Goal: Task Accomplishment & Management: Complete application form

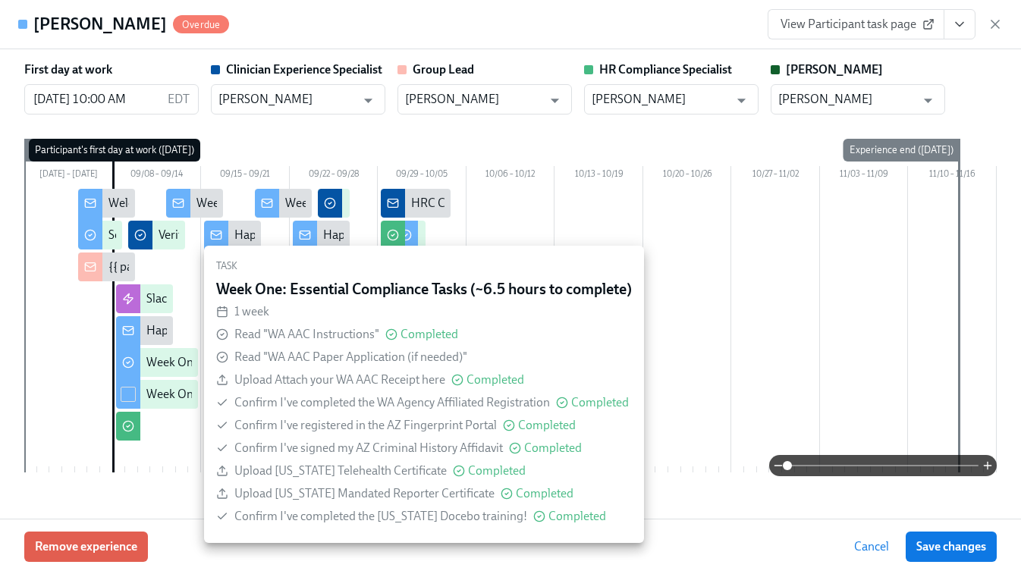
scroll to position [386, 0]
click at [958, 21] on icon "View task page" at bounding box center [959, 24] width 15 height 15
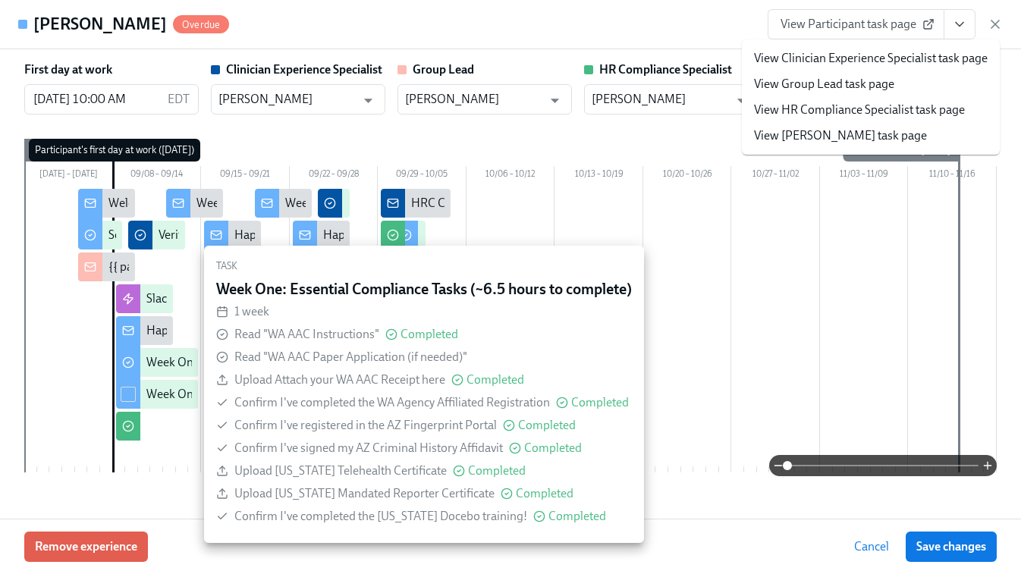
click at [867, 63] on link "View Clinician Experience Specialist task page" at bounding box center [871, 58] width 234 height 17
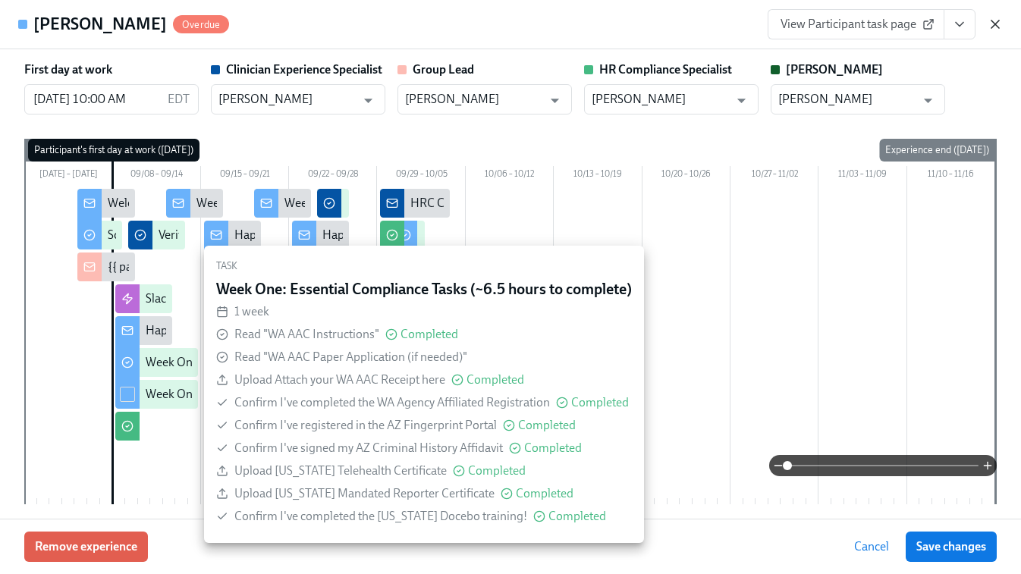
click at [995, 23] on icon "button" at bounding box center [996, 24] width 8 height 8
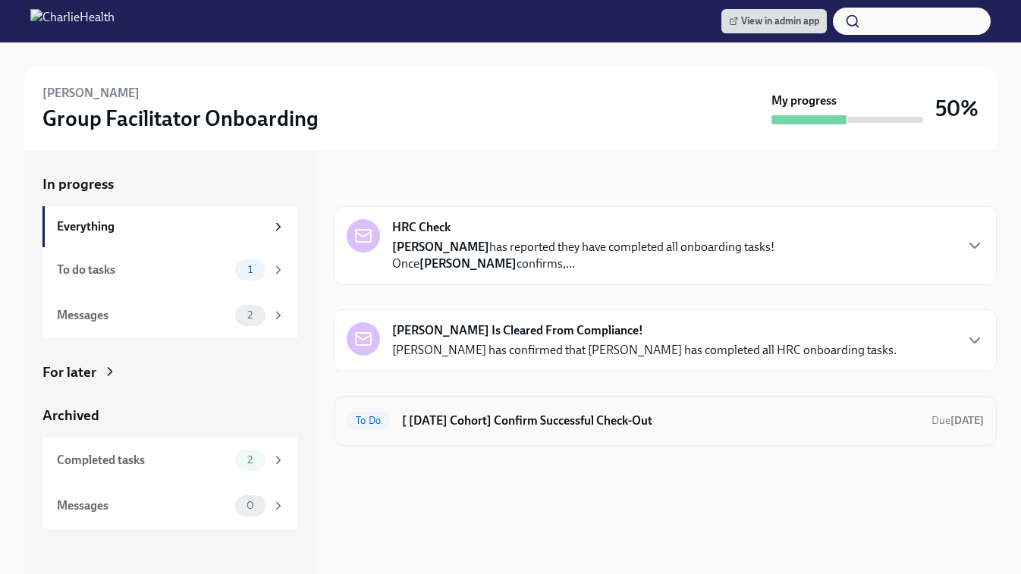
click at [498, 413] on h6 "[ Sep 8th Cohort] Confirm Successful Check-Out" at bounding box center [661, 421] width 518 height 17
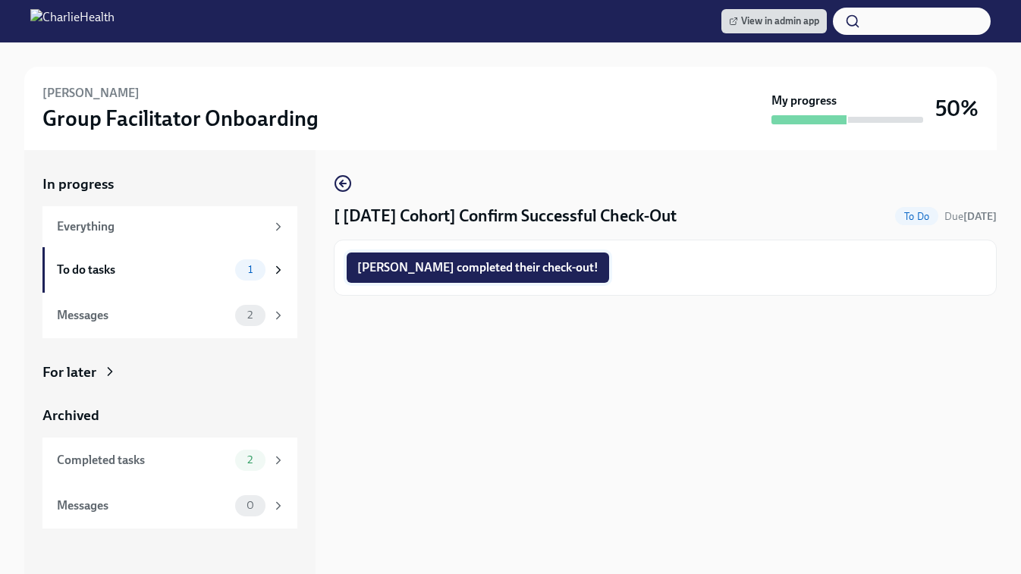
click at [447, 270] on span "Tyler completed their check-out!" at bounding box center [477, 267] width 241 height 15
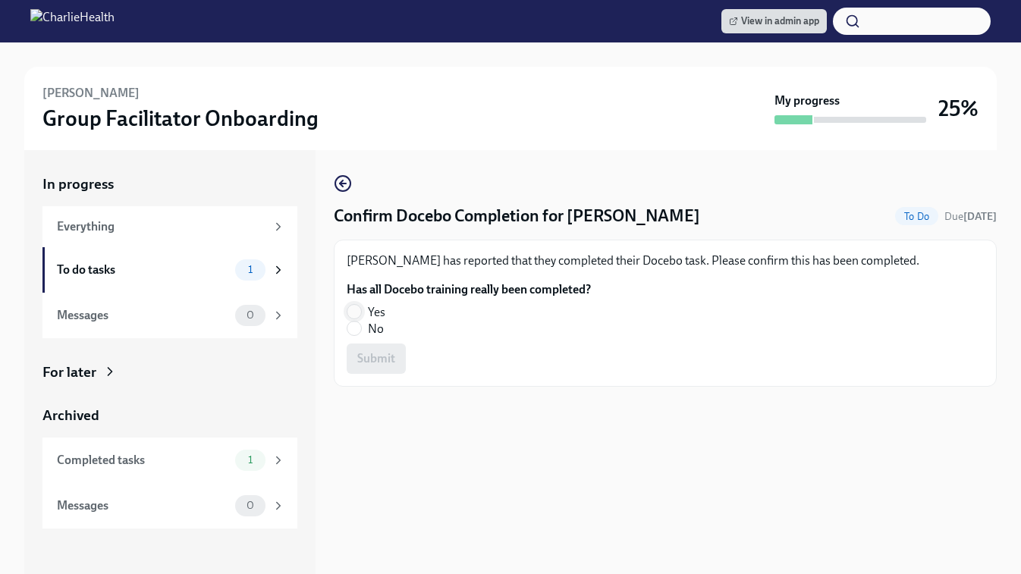
click at [356, 312] on input "Yes" at bounding box center [355, 312] width 14 height 14
radio input "true"
click at [375, 365] on span "Submit" at bounding box center [376, 358] width 38 height 15
